Goal: Task Accomplishment & Management: Complete application form

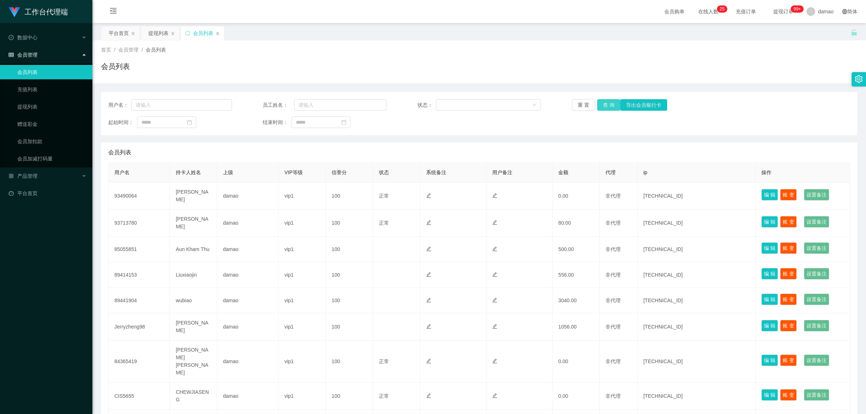
click at [608, 105] on button "查 询" at bounding box center [608, 105] width 23 height 12
click at [608, 105] on div "重 置 查 询 导出会员银行卡" at bounding box center [634, 105] width 124 height 12
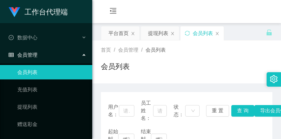
click at [217, 64] on div "会员列表" at bounding box center [187, 69] width 172 height 17
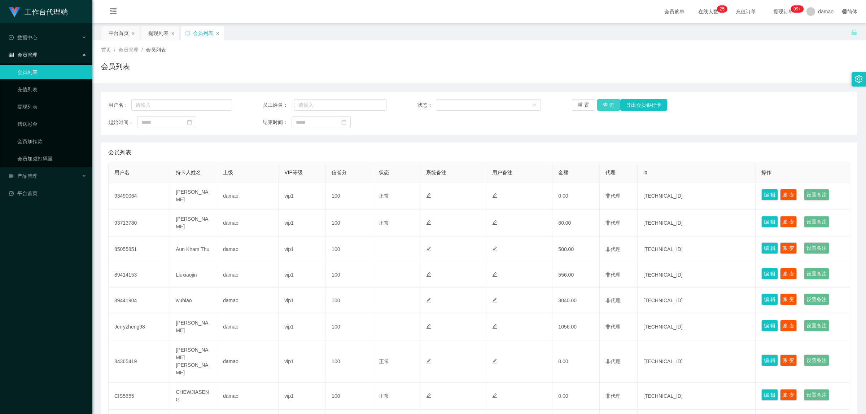
click at [604, 103] on button "查 询" at bounding box center [608, 105] width 23 height 12
click at [604, 103] on div "重 置 查 询 导出会员银行卡" at bounding box center [634, 105] width 124 height 12
click at [604, 103] on button "查 询" at bounding box center [608, 105] width 23 height 12
click at [604, 103] on div "重 置 查 询 导出会员银行卡" at bounding box center [634, 105] width 124 height 12
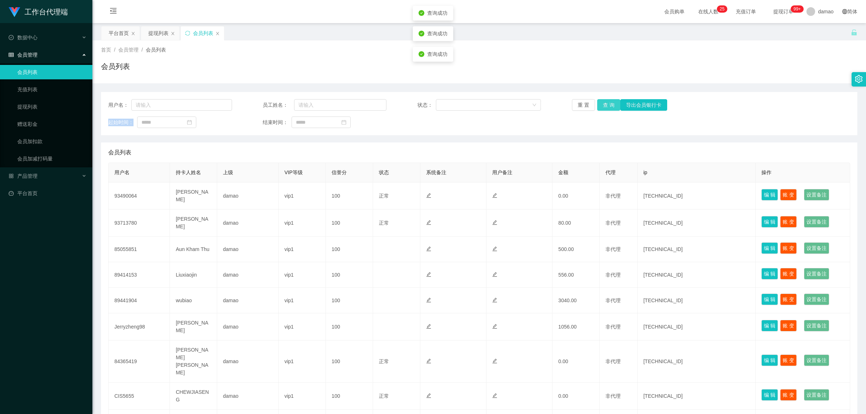
click at [604, 103] on button "查 询" at bounding box center [608, 105] width 23 height 12
click at [604, 103] on div "重 置 查 询 导出会员银行卡" at bounding box center [634, 105] width 124 height 12
click at [281, 102] on button "查 询" at bounding box center [608, 105] width 23 height 12
click at [281, 14] on span "damao" at bounding box center [826, 11] width 16 height 23
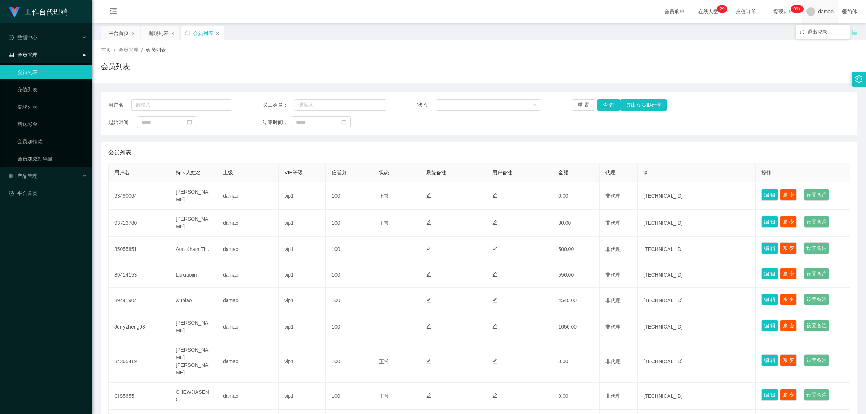
click at [281, 13] on span "damao" at bounding box center [826, 11] width 16 height 23
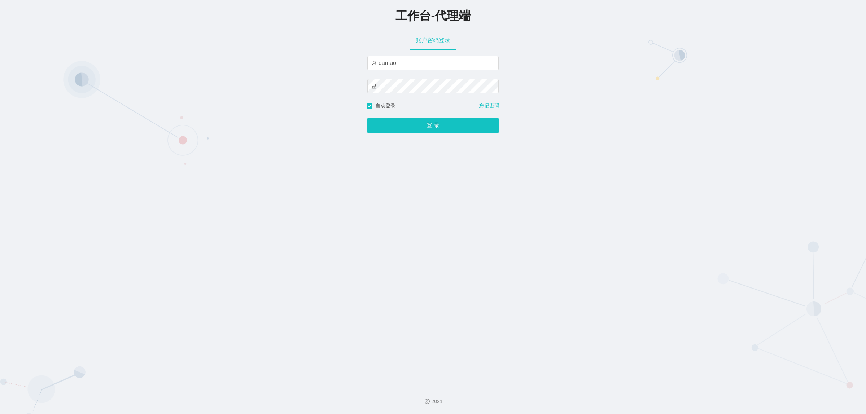
click at [345, 60] on div "工作台-代理端 账户密码登录 damao 自动登录 忘记密码 登 录" at bounding box center [433, 190] width 866 height 380
type input "baoma"
click at [395, 124] on button "登 录" at bounding box center [432, 125] width 133 height 14
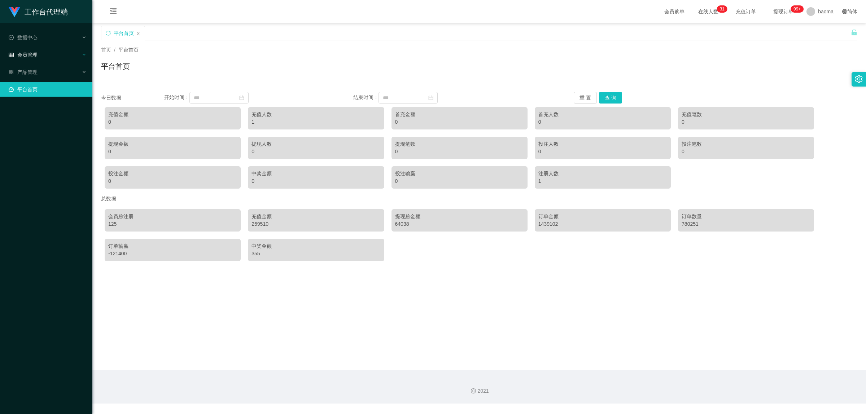
click at [31, 52] on span "会员管理" at bounding box center [23, 55] width 29 height 6
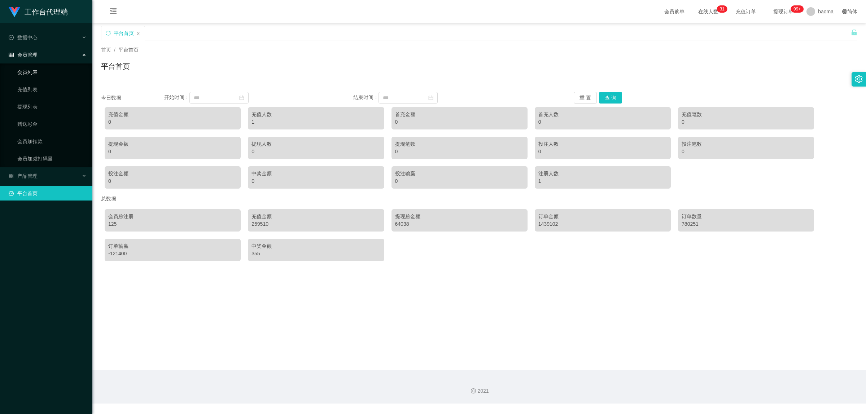
click at [35, 71] on link "会员列表" at bounding box center [51, 72] width 69 height 14
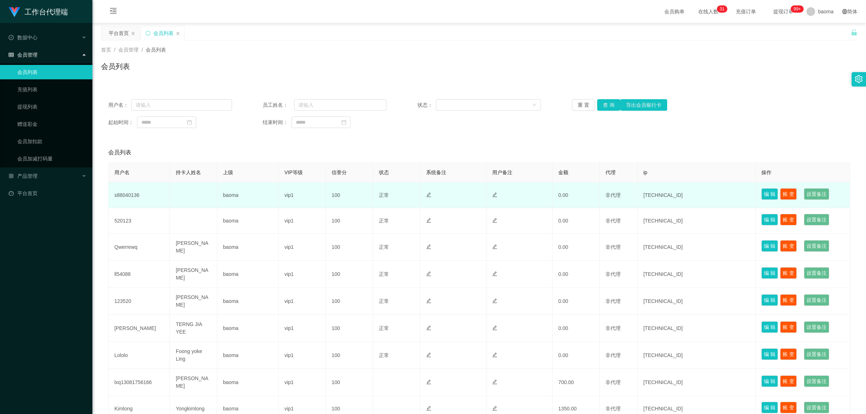
click at [127, 195] on td "s88040136" at bounding box center [139, 195] width 61 height 26
copy td "s88040136"
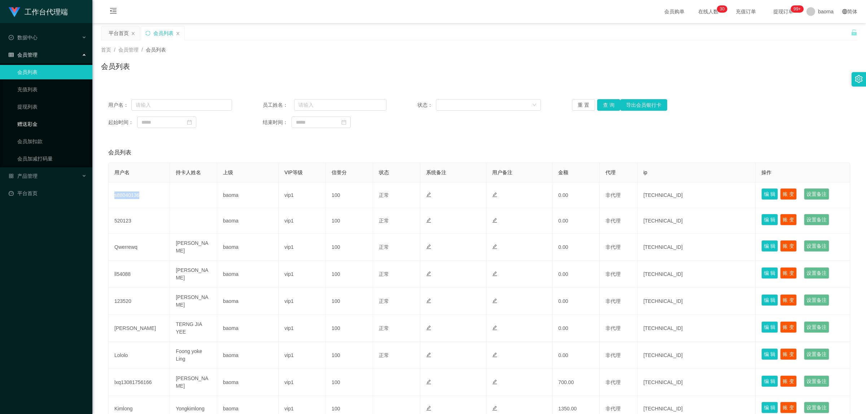
click at [30, 123] on link "赠送彩金" at bounding box center [51, 124] width 69 height 14
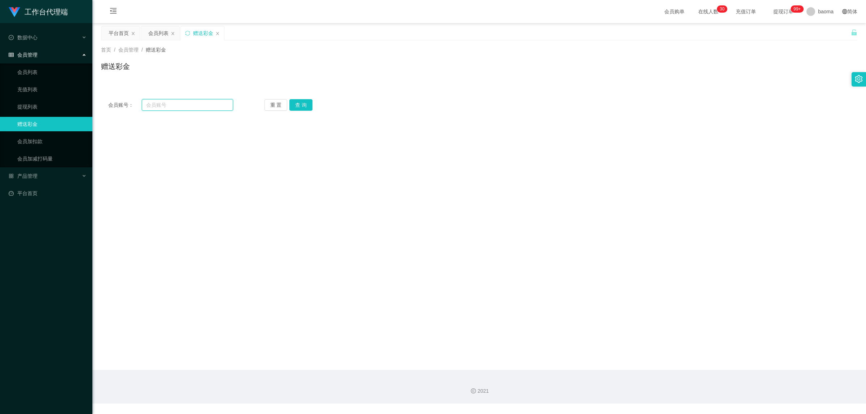
click at [164, 101] on input "text" at bounding box center [187, 105] width 91 height 12
paste input "s88040136"
type input "s88040136"
click at [303, 106] on button "查 询" at bounding box center [300, 105] width 23 height 12
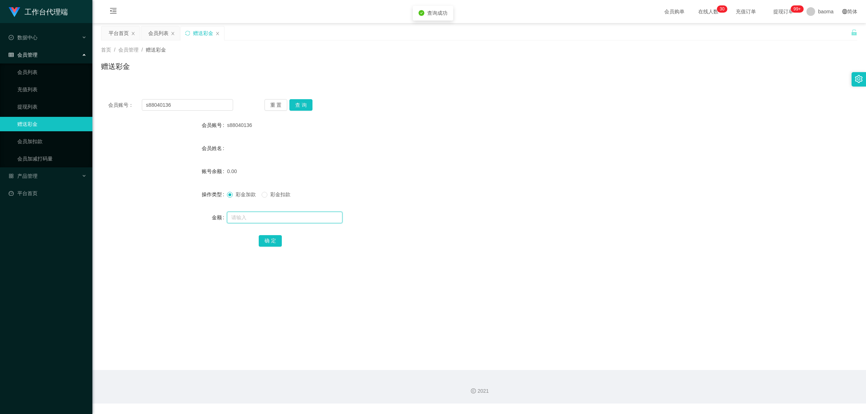
click at [251, 217] on input "text" at bounding box center [284, 218] width 115 height 12
type input "100"
click at [265, 242] on button "确 定" at bounding box center [270, 241] width 23 height 12
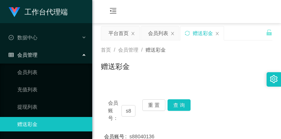
click at [202, 64] on div "赠送彩金" at bounding box center [187, 69] width 172 height 17
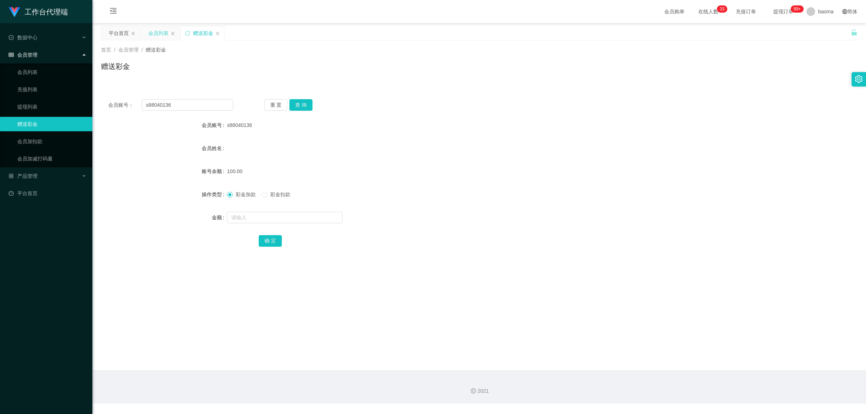
click at [158, 34] on div "会员列表" at bounding box center [158, 33] width 20 height 14
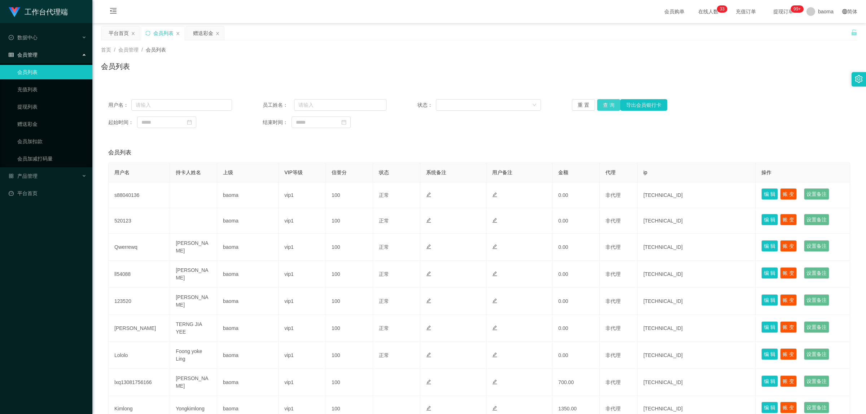
click at [607, 104] on button "查 询" at bounding box center [608, 105] width 23 height 12
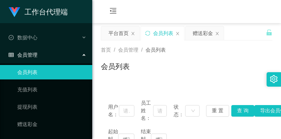
click at [210, 17] on div "会员购单 在线人数 0 1 2 3 4 5 6 7 8 9 0 1 2 3 4 5 6 7 8 9 0 1 2 3 4 5 6 7 8 9 0 1 2 3 4…" at bounding box center [186, 11] width 189 height 23
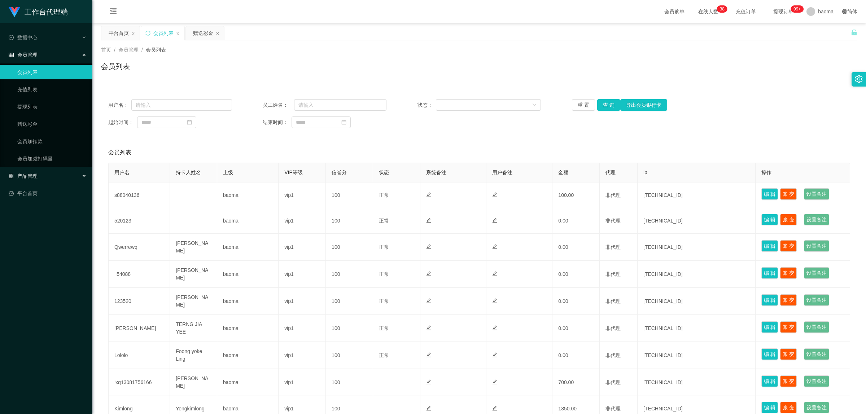
drag, startPoint x: 40, startPoint y: 175, endPoint x: 37, endPoint y: 171, distance: 4.9
click at [40, 175] on div "产品管理" at bounding box center [46, 176] width 92 height 14
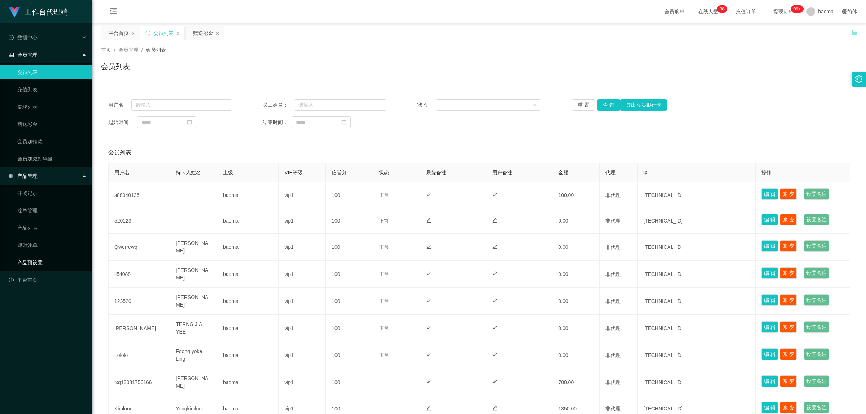
click at [30, 264] on link "产品预设置" at bounding box center [51, 262] width 69 height 14
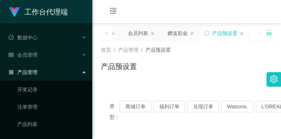
click at [204, 15] on div "会员购单 在线人数 0 1 2 3 4 5 6 7 8 9 0 1 2 3 4 5 6 7 8 9 0 1 2 3 4 5 6 7 8 9 0 1 2 3 4…" at bounding box center [186, 11] width 189 height 23
drag, startPoint x: 206, startPoint y: 60, endPoint x: 221, endPoint y: 17, distance: 44.6
click at [207, 58] on div "首页 / 产品管理 / 产品预设置 / 产品预设置" at bounding box center [187, 61] width 172 height 31
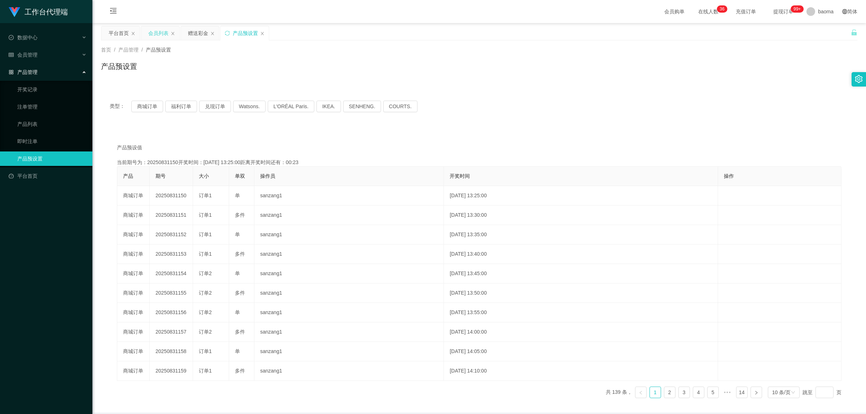
click at [155, 34] on div "会员列表" at bounding box center [158, 33] width 20 height 14
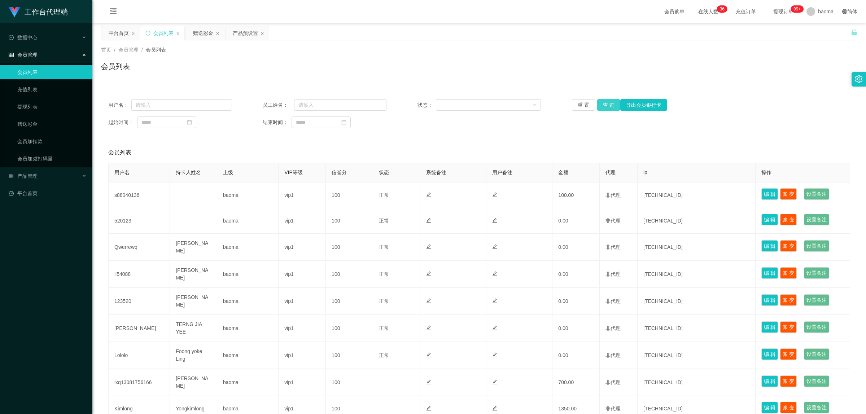
click at [608, 105] on button "查 询" at bounding box center [608, 105] width 23 height 12
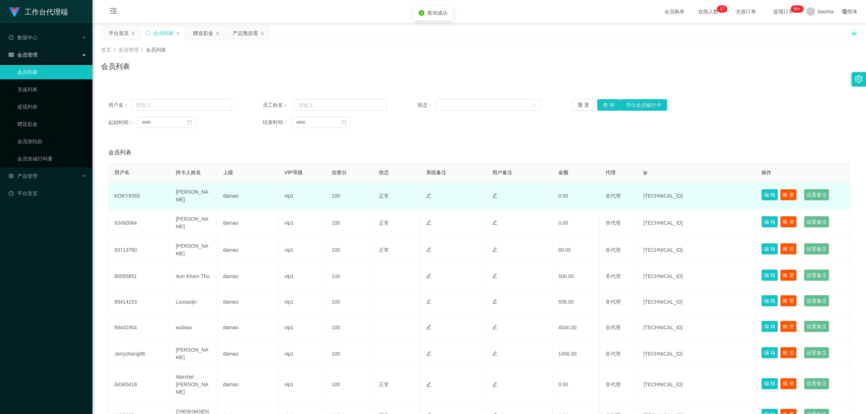
click at [131, 195] on td "KOKY9393" at bounding box center [139, 195] width 61 height 27
copy td "KOKY9393"
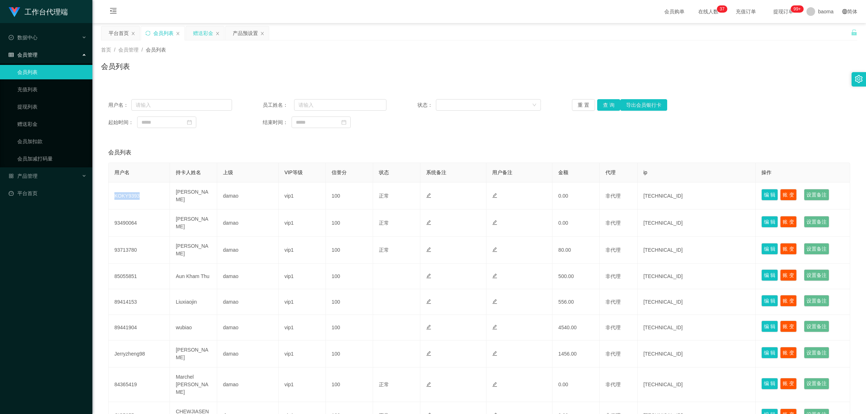
click at [204, 31] on div "赠送彩金" at bounding box center [203, 33] width 20 height 14
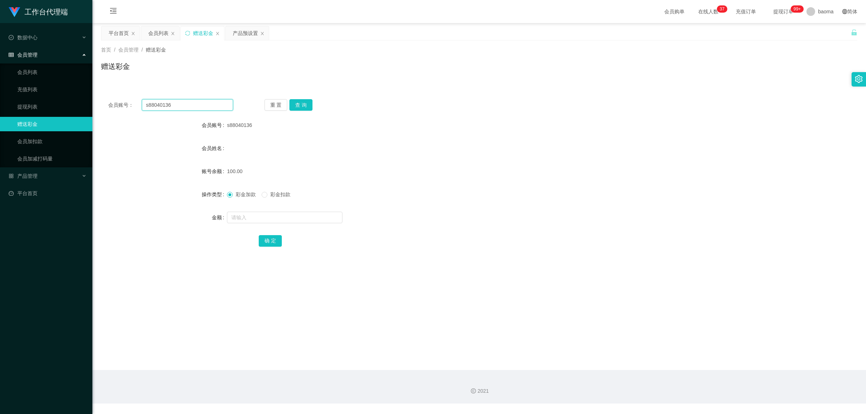
drag, startPoint x: 185, startPoint y: 103, endPoint x: 131, endPoint y: 94, distance: 54.8
click at [129, 93] on div "会员账号： s88040136 重 置 查 询 会员账号 s88040136 会员姓名 账号余额 100.00 操作类型 彩金加款 彩金扣款 金额 确 定" at bounding box center [479, 178] width 756 height 172
paste input "KOKY9393"
type input "KOKY9393"
click at [301, 103] on button "查 询" at bounding box center [300, 105] width 23 height 12
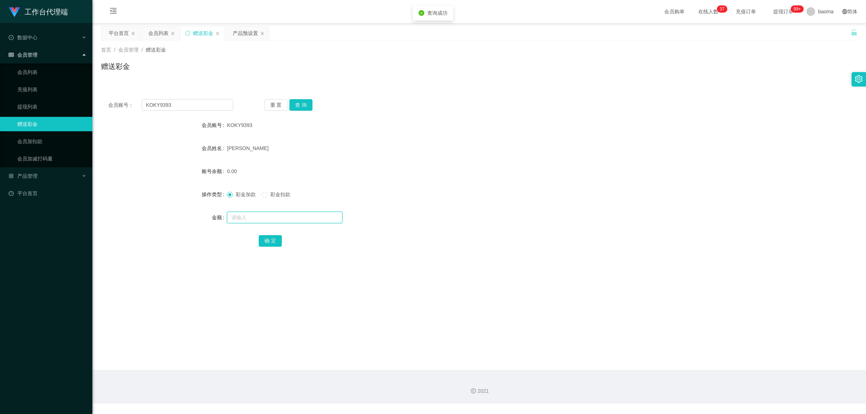
click at [255, 216] on input "text" at bounding box center [284, 218] width 115 height 12
type input "100"
click at [273, 241] on button "确 定" at bounding box center [270, 241] width 23 height 12
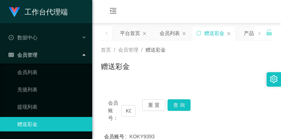
click at [219, 53] on div "首页 / 会员管理 / 赠送彩金 / 赠送彩金" at bounding box center [187, 61] width 172 height 31
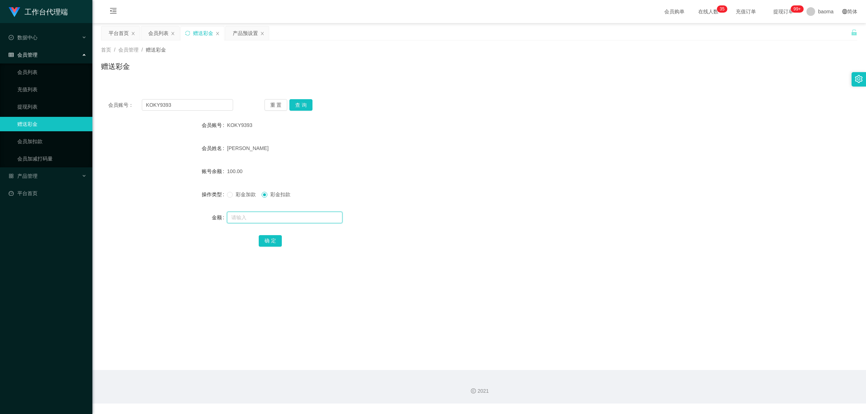
click at [251, 218] on input "text" at bounding box center [284, 218] width 115 height 12
type input "100"
click at [265, 237] on button "确 定" at bounding box center [270, 241] width 23 height 12
click at [258, 218] on input "text" at bounding box center [284, 218] width 115 height 12
type input "38"
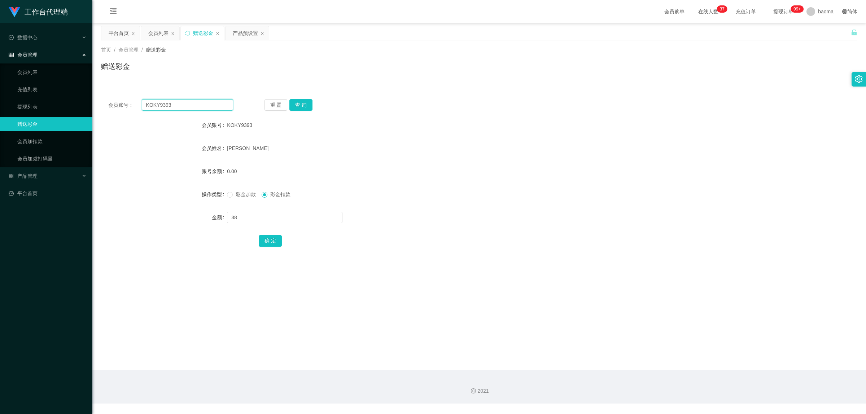
drag, startPoint x: 194, startPoint y: 105, endPoint x: 102, endPoint y: 83, distance: 94.5
click at [103, 82] on div "首页 / 会员管理 / 赠送彩金 / 赠送彩金 会员账号： KOKY9393 重 置 查 询 会员账号 KOKY9393 会员姓名 ONG KIAN YEW …" at bounding box center [479, 151] width 756 height 223
click at [159, 25] on main "关闭左侧 关闭右侧 关闭其它 刷新页面 平台首页 会员列表 赠送彩金 产品预设置 首页 / 会员管理 / 赠送彩金 / 赠送彩金 会员账号： 重 置 查 询 …" at bounding box center [478, 196] width 773 height 347
drag, startPoint x: 161, startPoint y: 31, endPoint x: 164, endPoint y: 28, distance: 4.6
click at [161, 31] on div "会员列表" at bounding box center [158, 33] width 20 height 14
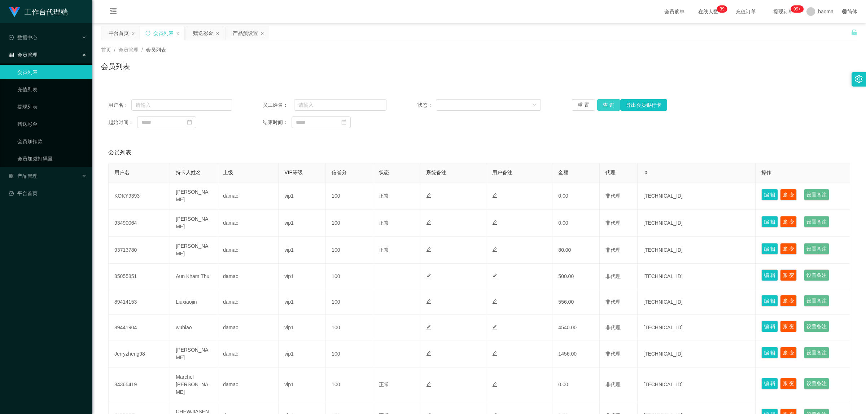
click at [606, 101] on button "查 询" at bounding box center [608, 105] width 23 height 12
